Goal: Task Accomplishment & Management: Manage account settings

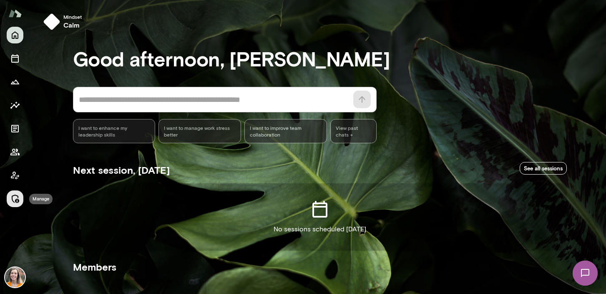
click at [14, 199] on icon "Manage" at bounding box center [15, 199] width 10 height 10
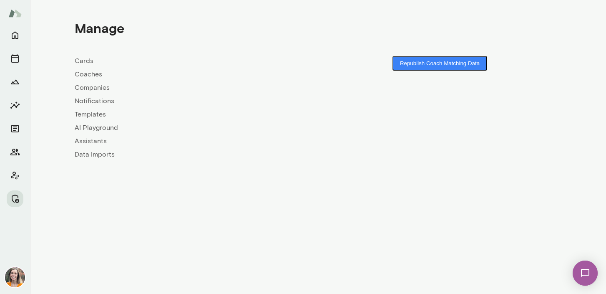
click at [88, 74] on link "Coaches" at bounding box center [197, 74] width 244 height 10
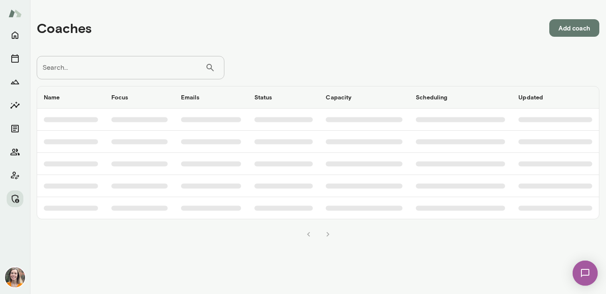
click at [106, 70] on input "Search..." at bounding box center [121, 67] width 168 height 23
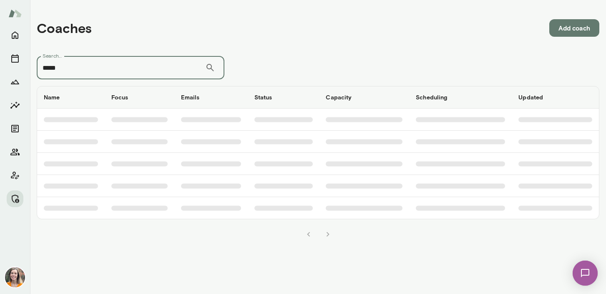
type input "*****"
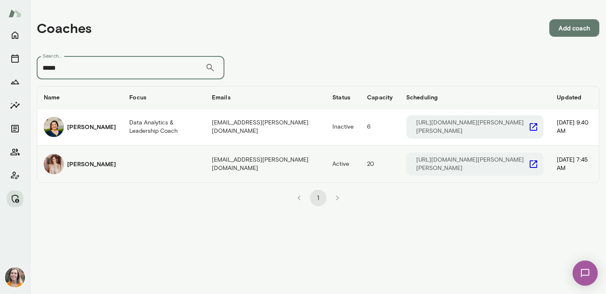
click at [100, 161] on div "[PERSON_NAME]" at bounding box center [80, 164] width 72 height 20
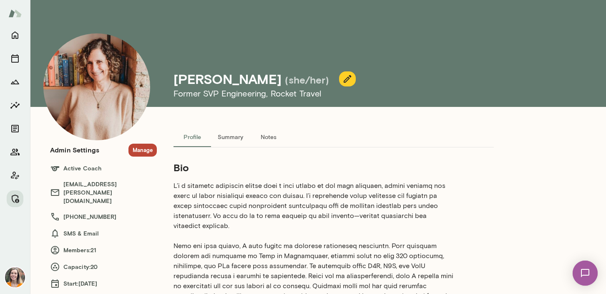
click at [138, 150] on button "Manage" at bounding box center [142, 149] width 28 height 13
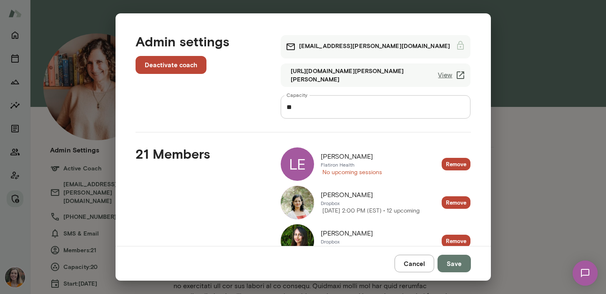
click at [422, 257] on button "Cancel" at bounding box center [415, 263] width 40 height 18
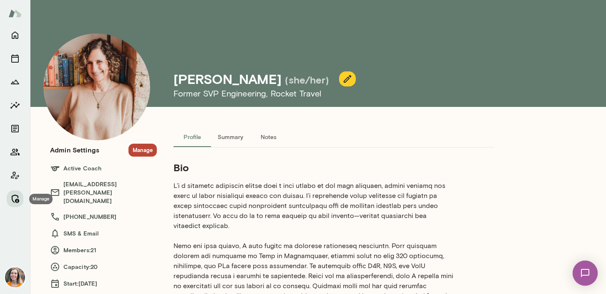
click at [13, 197] on icon "Manage" at bounding box center [15, 199] width 10 height 10
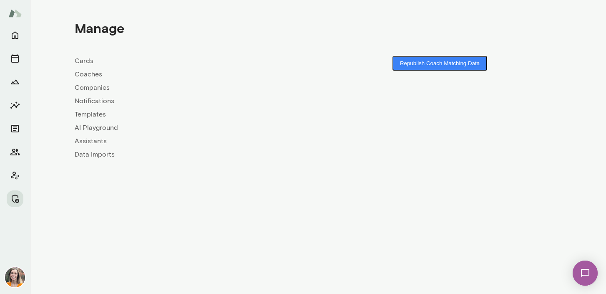
click at [93, 73] on link "Coaches" at bounding box center [197, 74] width 244 height 10
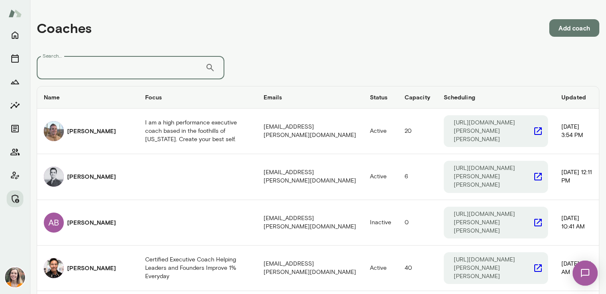
click at [114, 73] on input "Search..." at bounding box center [121, 67] width 168 height 23
type input "******"
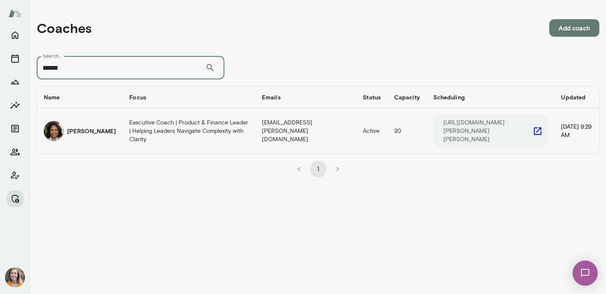
click at [90, 130] on h6 "[PERSON_NAME]" at bounding box center [91, 131] width 49 height 8
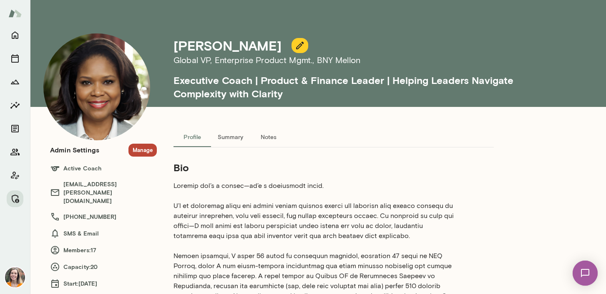
click at [145, 150] on button "Manage" at bounding box center [142, 149] width 28 height 13
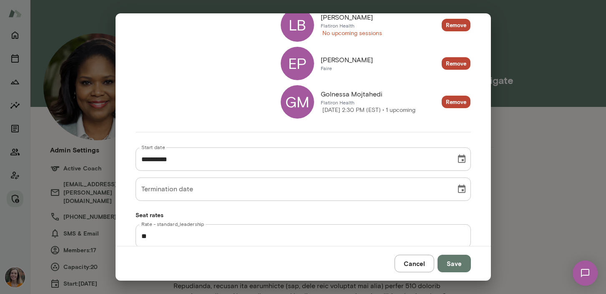
scroll to position [726, 0]
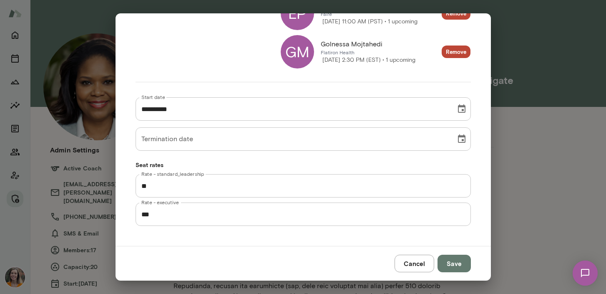
click at [417, 258] on button "Cancel" at bounding box center [415, 263] width 40 height 18
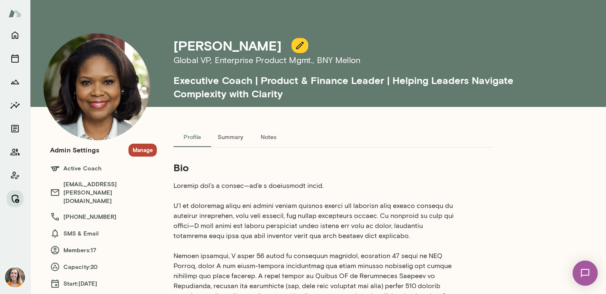
click at [17, 196] on icon "Manage" at bounding box center [16, 198] width 8 height 8
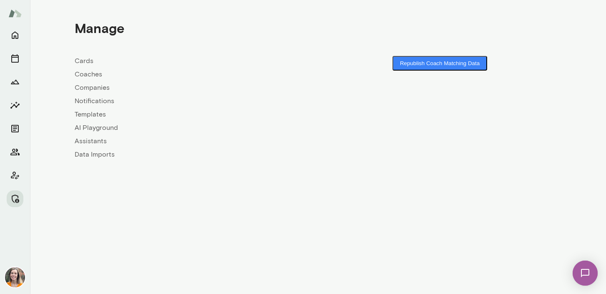
click at [85, 74] on link "Coaches" at bounding box center [197, 74] width 244 height 10
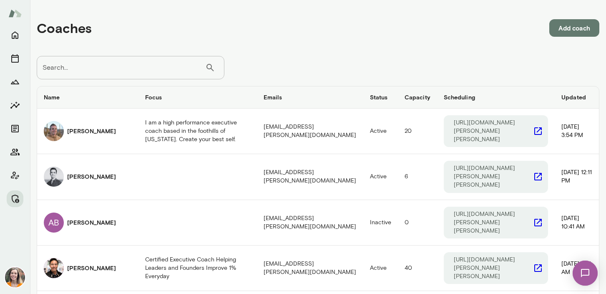
click at [115, 77] on input "Search..." at bounding box center [121, 67] width 168 height 23
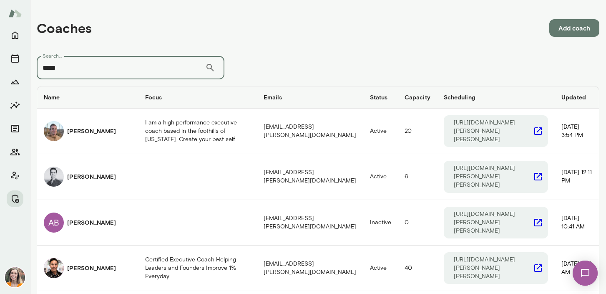
type input "*****"
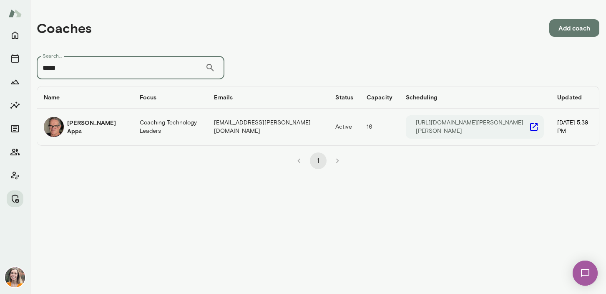
click at [96, 123] on h6 "[PERSON_NAME] Apps" at bounding box center [96, 126] width 59 height 17
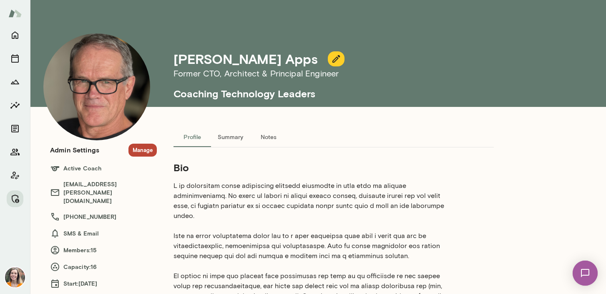
click at [143, 146] on button "Manage" at bounding box center [142, 149] width 28 height 13
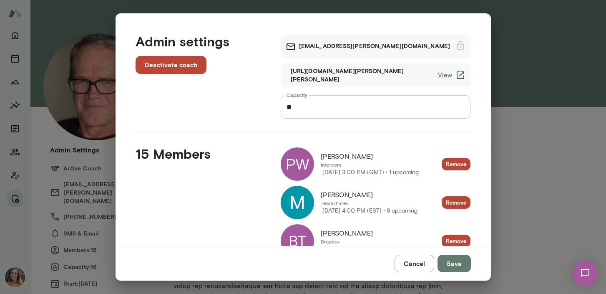
click at [417, 260] on button "Cancel" at bounding box center [415, 263] width 40 height 18
